Goal: Information Seeking & Learning: Learn about a topic

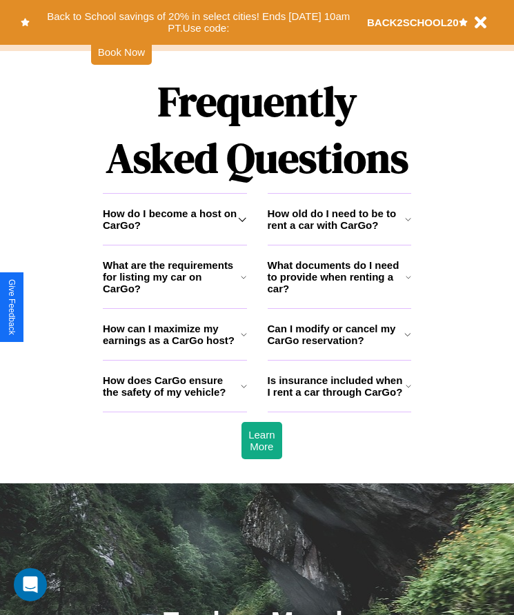
scroll to position [1798, 0]
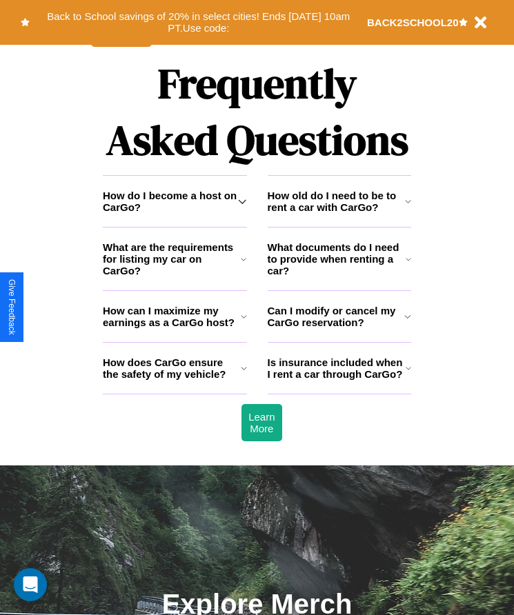
click at [408, 265] on icon at bounding box center [408, 259] width 6 height 11
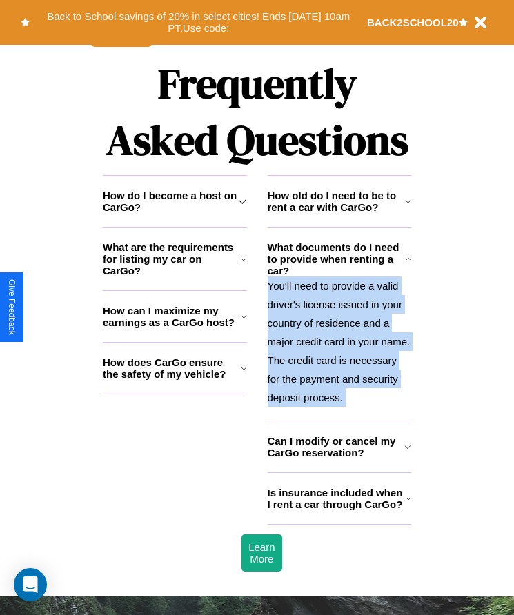
click at [339, 346] on p "You'll need to provide a valid driver's license issued in your country of resid…" at bounding box center [340, 341] width 144 height 130
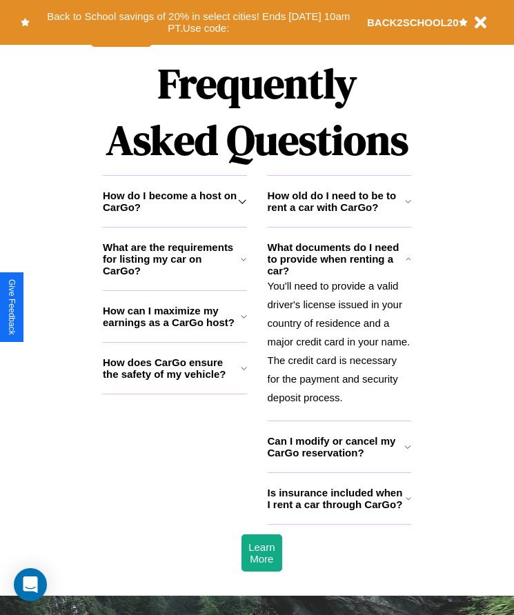
click at [339, 510] on h3 "Is insurance included when I rent a car through CarGo?" at bounding box center [337, 498] width 138 height 23
click at [174, 276] on h3 "What are the requirements for listing my car on CarGo?" at bounding box center [172, 258] width 138 height 35
click at [243, 322] on icon at bounding box center [244, 316] width 6 height 11
